Goal: Obtain resource: Obtain resource

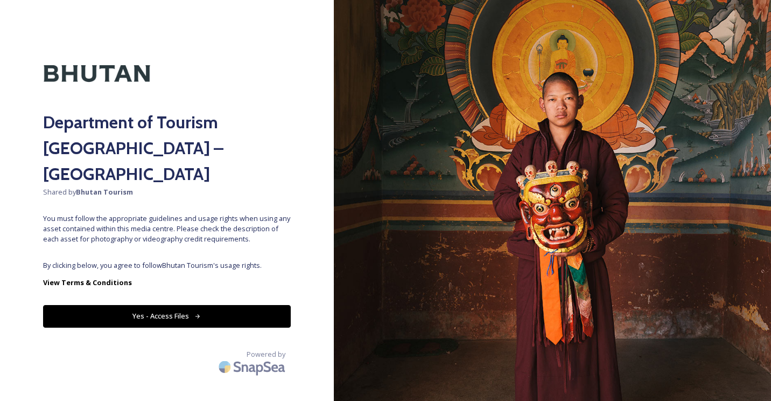
click at [207, 233] on div "Department of Tourism [GEOGRAPHIC_DATA] – Brand Centre Shared by Bhutan Tourism…" at bounding box center [167, 200] width 334 height 314
click at [198, 314] on icon at bounding box center [197, 316] width 5 height 4
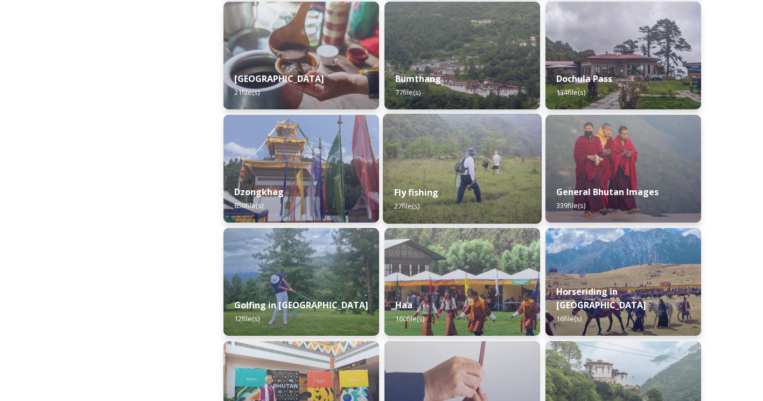
scroll to position [397, 0]
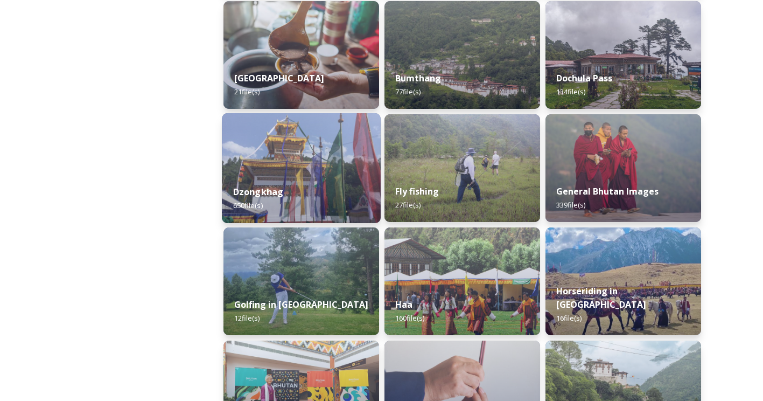
click at [273, 178] on div "Dzongkhag 650 file(s)" at bounding box center [301, 198] width 159 height 49
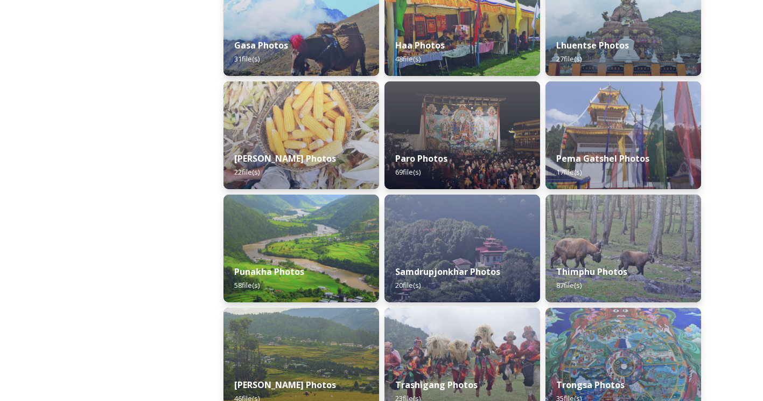
scroll to position [317, 0]
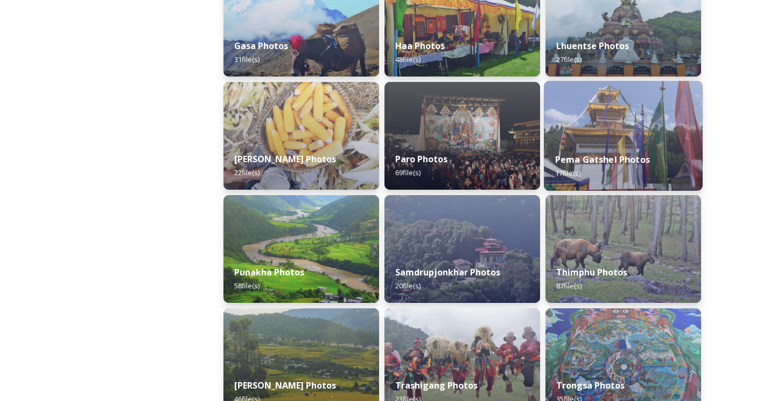
click at [652, 123] on img at bounding box center [623, 136] width 159 height 110
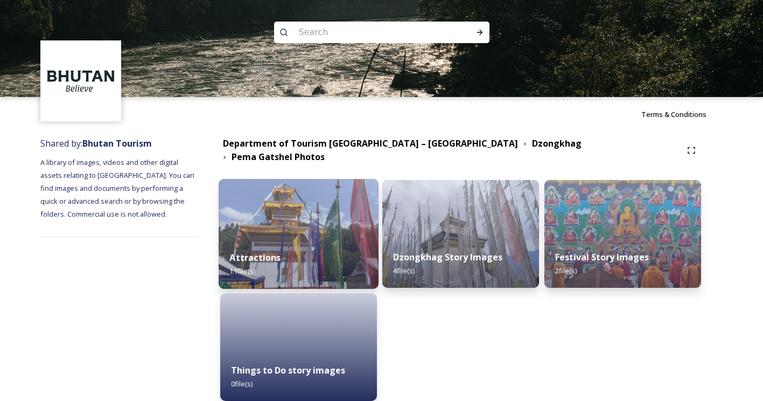
click at [297, 263] on div "Attractions 11 file(s)" at bounding box center [299, 264] width 160 height 49
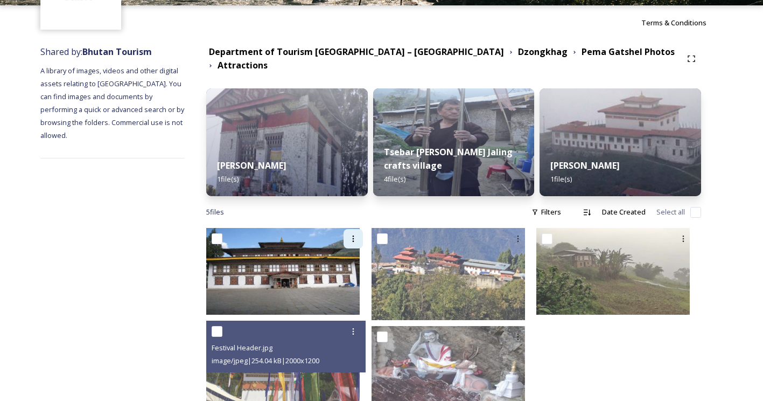
scroll to position [125, 0]
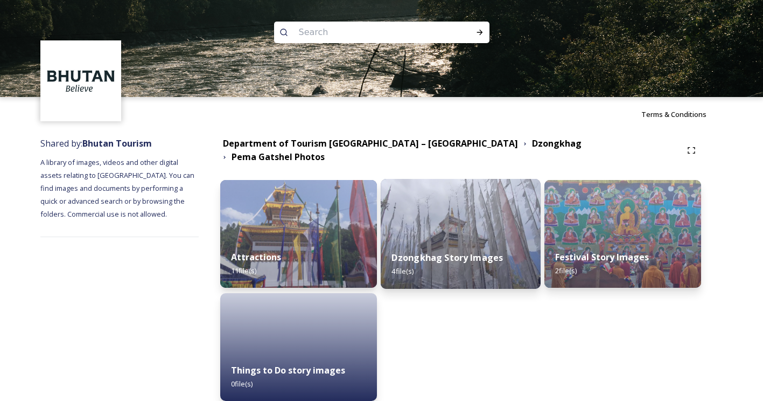
click at [494, 240] on div "Dzongkhag Story Images 4 file(s)" at bounding box center [461, 264] width 160 height 49
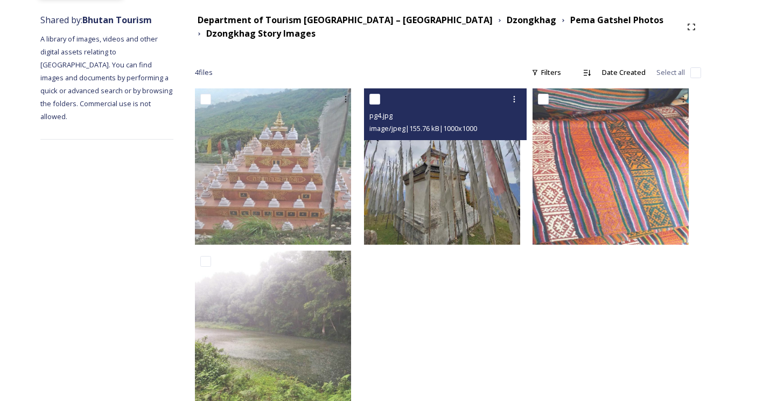
scroll to position [152, 0]
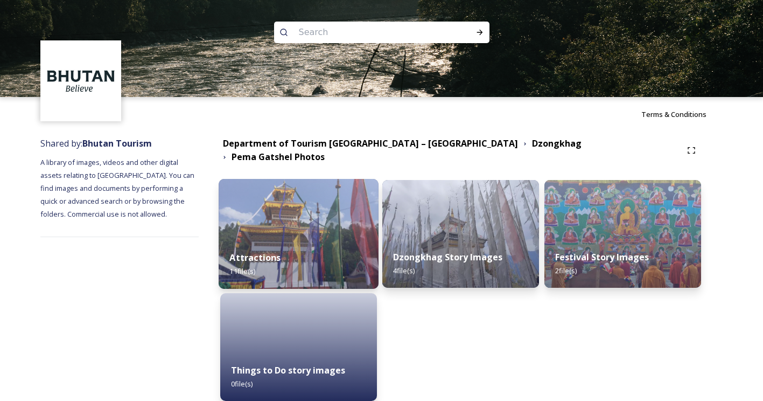
click at [312, 261] on div "Attractions 11 file(s)" at bounding box center [299, 264] width 160 height 49
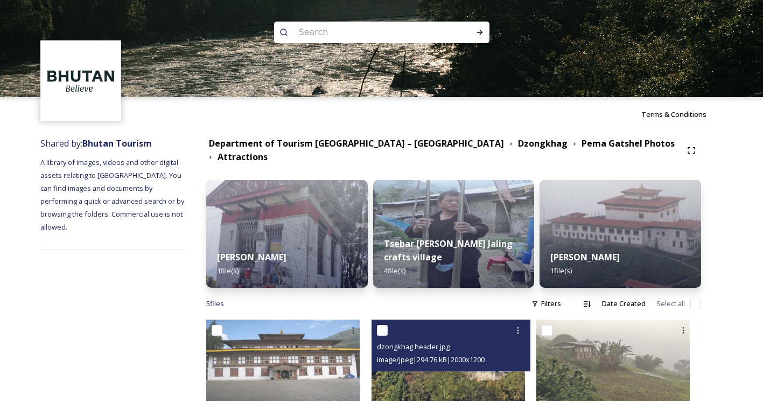
scroll to position [125, 0]
